Goal: Task Accomplishment & Management: Manage account settings

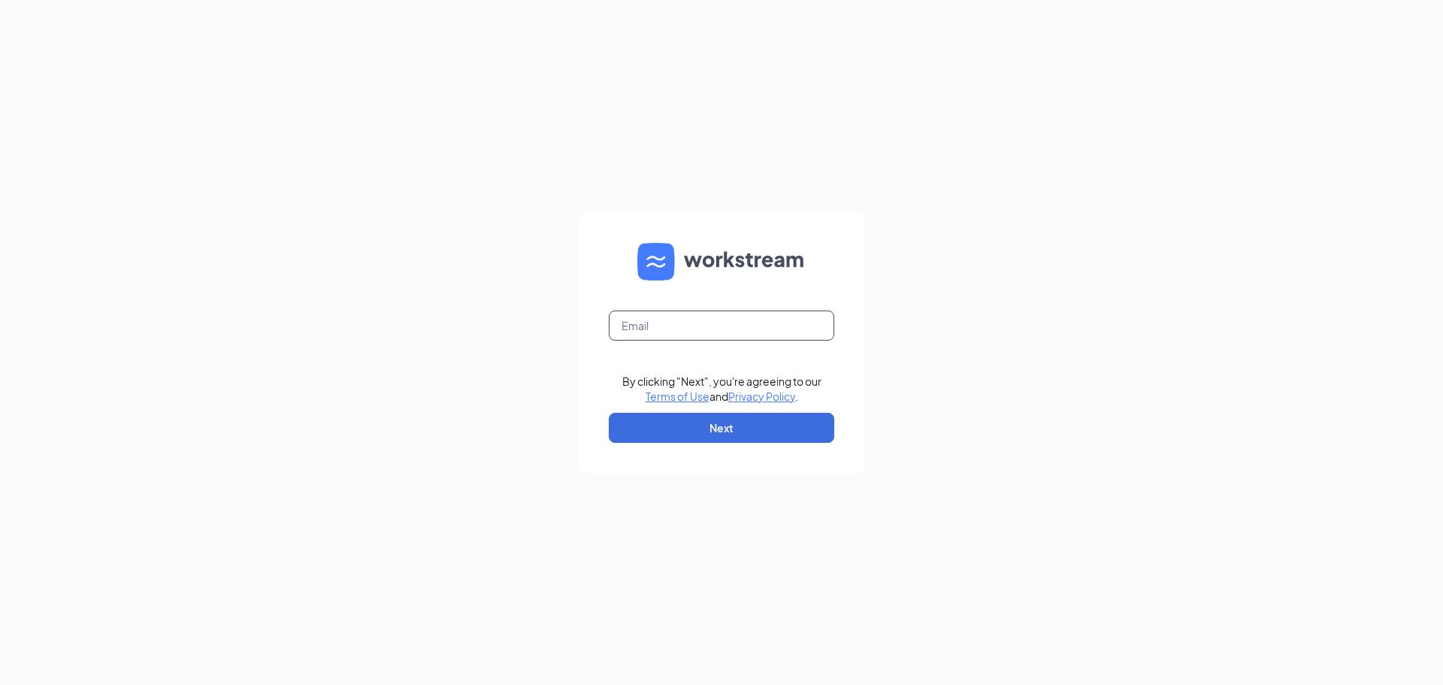
click at [643, 326] on input "text" at bounding box center [722, 325] width 226 height 30
type input "wendys62@calhounmc.com"
click at [704, 422] on button "Next" at bounding box center [722, 428] width 226 height 30
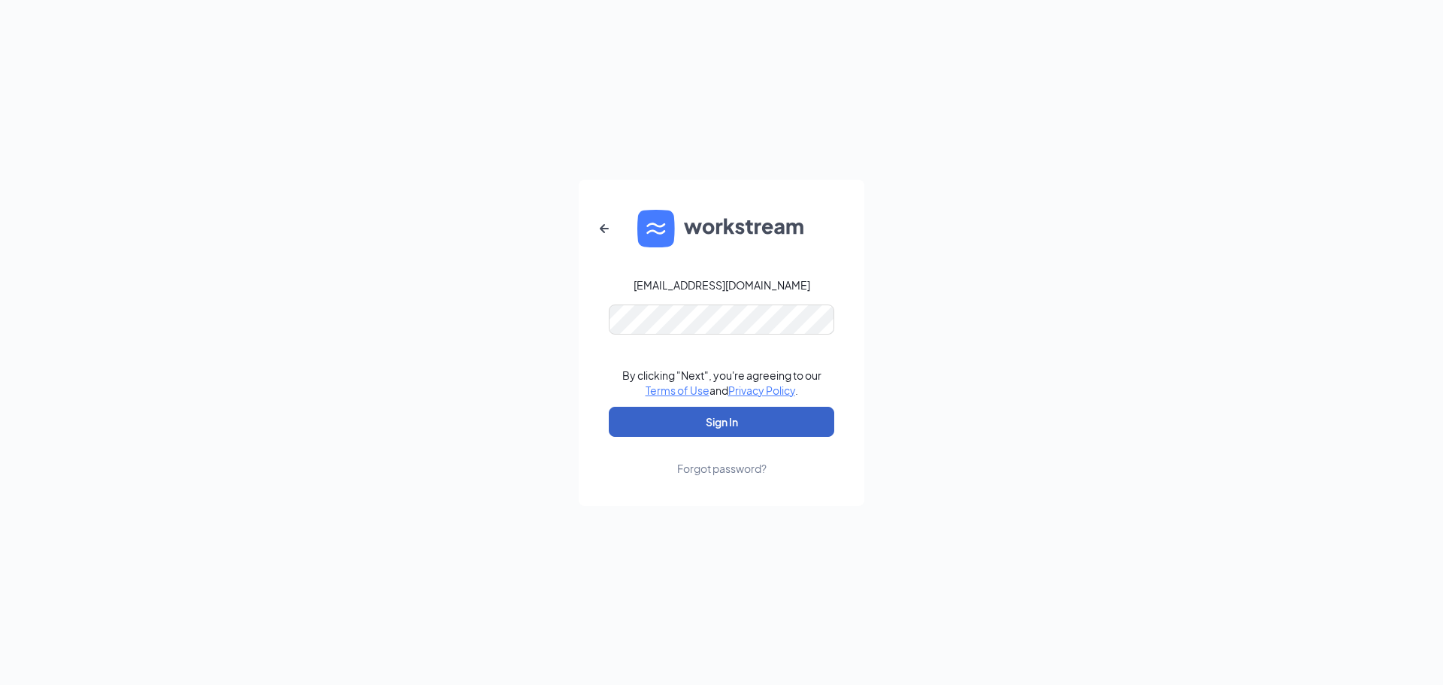
click at [737, 419] on button "Sign In" at bounding box center [722, 422] width 226 height 30
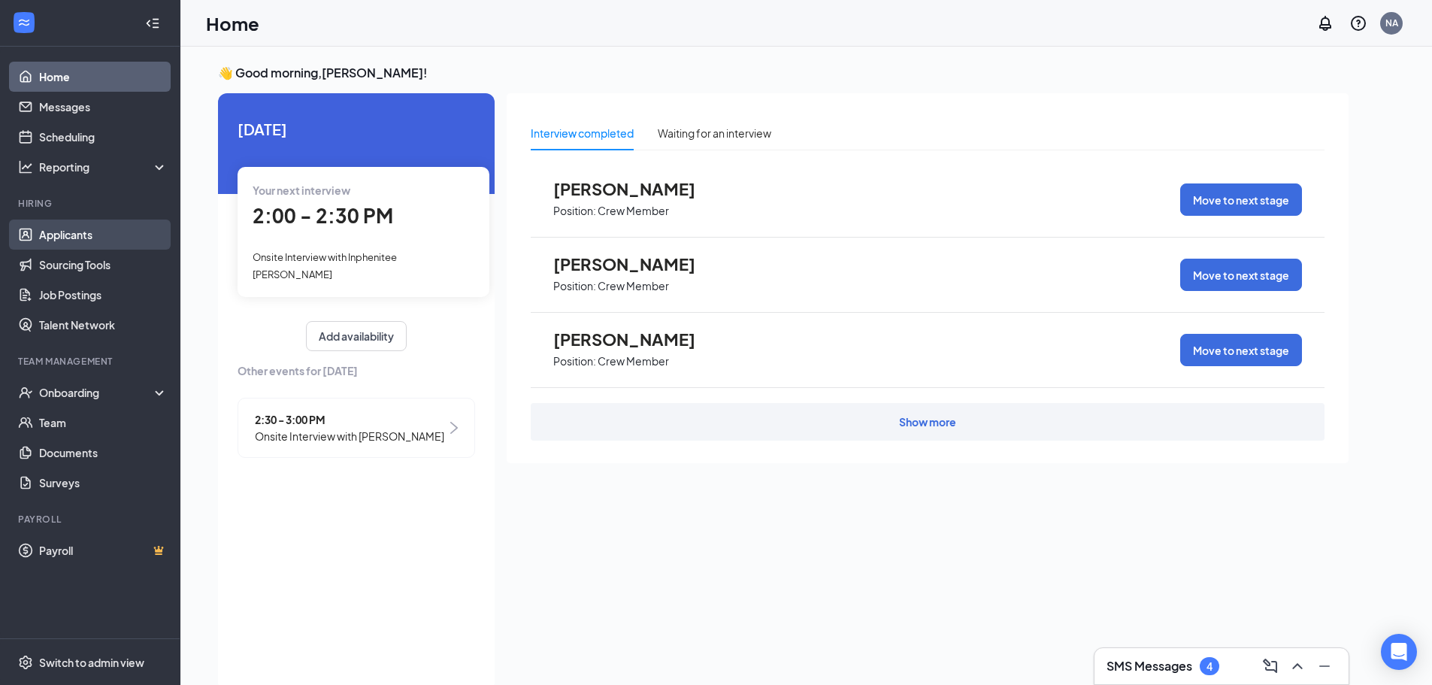
drag, startPoint x: 45, startPoint y: 235, endPoint x: 67, endPoint y: 224, distance: 24.2
click at [47, 235] on link "Applicants" at bounding box center [103, 235] width 129 height 30
